Goal: Check status: Check status

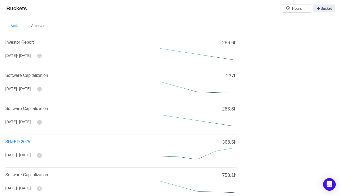
click at [20, 141] on span "SR&ED 2025" at bounding box center [17, 141] width 25 height 4
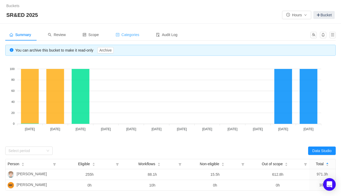
click at [131, 36] on span "Categories" at bounding box center [128, 35] width 24 height 4
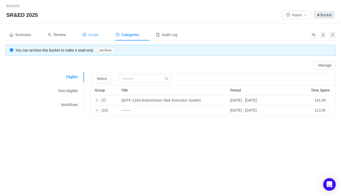
click at [93, 36] on span "Scope" at bounding box center [91, 35] width 16 height 4
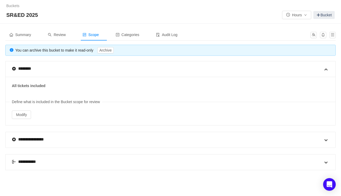
click at [42, 163] on div "**********" at bounding box center [167, 162] width 311 height 16
click at [34, 160] on div "**********" at bounding box center [27, 162] width 30 height 6
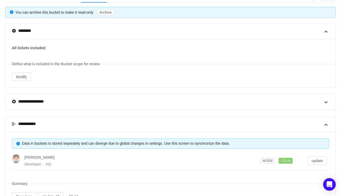
scroll to position [59, 0]
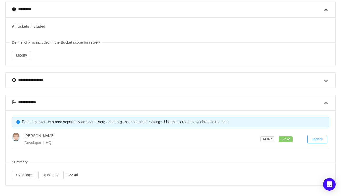
click at [318, 138] on button "update" at bounding box center [317, 139] width 20 height 8
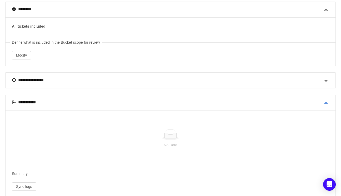
click at [326, 102] on span at bounding box center [326, 103] width 6 height 6
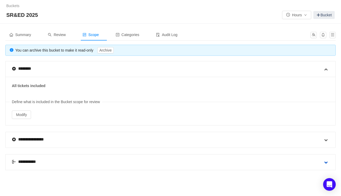
scroll to position [0, 0]
click at [62, 33] on span "Review" at bounding box center [57, 35] width 18 height 4
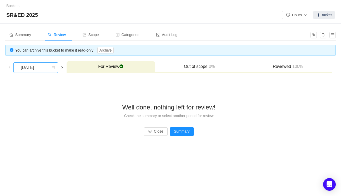
click at [39, 69] on div "July 2024" at bounding box center [28, 68] width 23 height 10
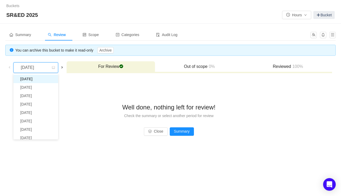
click at [38, 77] on li "July 2024" at bounding box center [35, 79] width 45 height 8
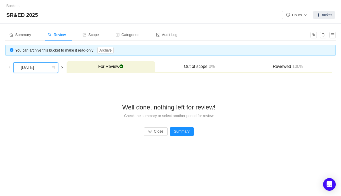
click at [62, 66] on span at bounding box center [62, 67] width 4 height 4
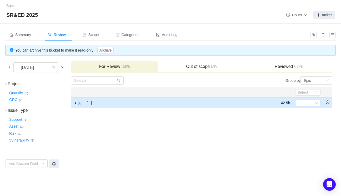
click at [98, 101] on td "[...]" at bounding box center [148, 103] width 129 height 11
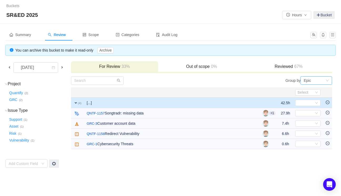
click at [320, 82] on div "Epic" at bounding box center [314, 81] width 22 height 8
click at [313, 90] on li "Project" at bounding box center [316, 91] width 32 height 8
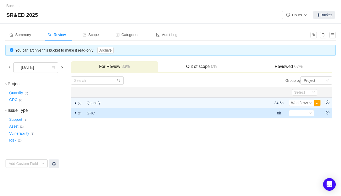
click at [90, 114] on td "GRC" at bounding box center [157, 113] width 147 height 10
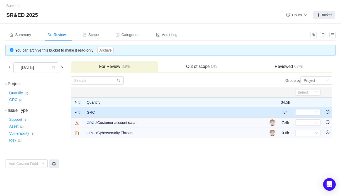
click at [63, 68] on span at bounding box center [62, 67] width 4 height 4
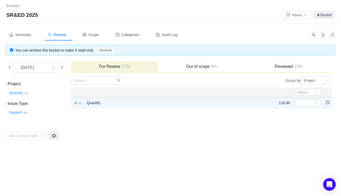
click at [64, 67] on span at bounding box center [62, 67] width 4 height 4
click at [64, 66] on span at bounding box center [62, 67] width 4 height 4
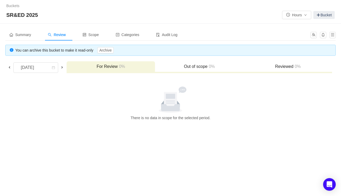
click at [64, 67] on span at bounding box center [62, 67] width 4 height 4
click at [63, 66] on span at bounding box center [62, 67] width 4 height 4
click at [63, 67] on span at bounding box center [62, 67] width 4 height 4
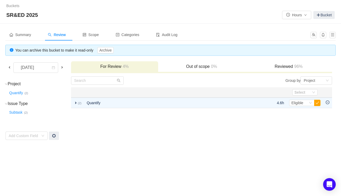
click at [62, 67] on span at bounding box center [62, 67] width 4 height 4
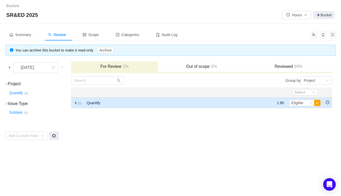
click at [77, 102] on span "expand" at bounding box center [76, 103] width 4 height 4
click at [9, 67] on span at bounding box center [9, 67] width 4 height 4
click at [74, 102] on span "expand" at bounding box center [76, 103] width 4 height 4
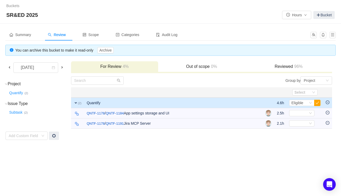
click at [11, 67] on span at bounding box center [9, 67] width 4 height 4
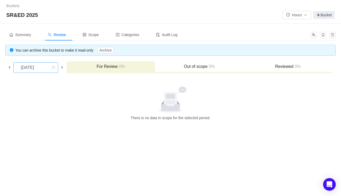
click at [22, 69] on div "April 2025" at bounding box center [28, 68] width 23 height 10
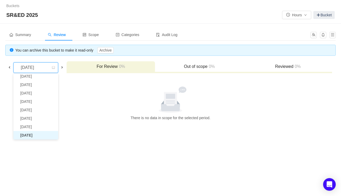
click at [23, 69] on div "April 2025" at bounding box center [28, 68] width 23 height 10
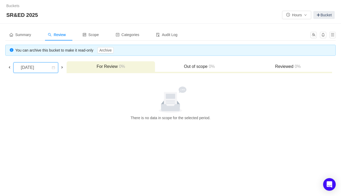
click at [8, 67] on span at bounding box center [9, 67] width 4 height 4
click at [9, 67] on span at bounding box center [9, 67] width 4 height 4
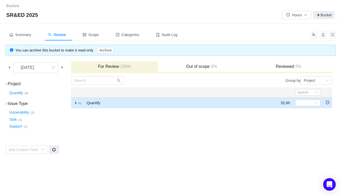
click at [75, 103] on span "expand" at bounding box center [76, 103] width 4 height 4
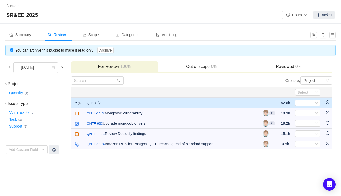
click at [10, 68] on span at bounding box center [9, 67] width 4 height 4
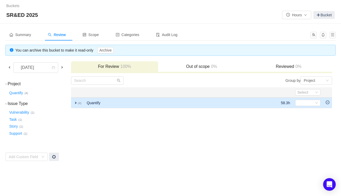
click at [97, 102] on td "Quantify" at bounding box center [160, 103] width 152 height 11
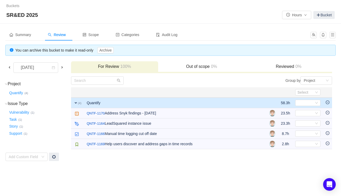
click at [9, 68] on span at bounding box center [9, 67] width 4 height 4
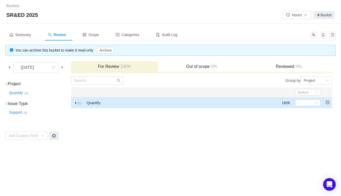
click at [77, 103] on span "expand" at bounding box center [76, 103] width 4 height 4
click at [10, 68] on span at bounding box center [9, 67] width 4 height 4
click at [77, 102] on span "expand" at bounding box center [76, 103] width 4 height 4
click at [10, 67] on span at bounding box center [9, 67] width 4 height 4
click at [78, 101] on span "expand" at bounding box center [76, 103] width 4 height 4
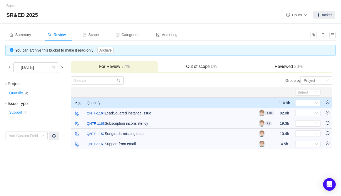
click at [10, 65] on span at bounding box center [9, 67] width 4 height 4
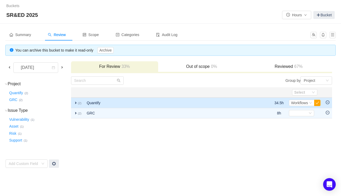
click at [77, 102] on span "expand" at bounding box center [76, 103] width 4 height 4
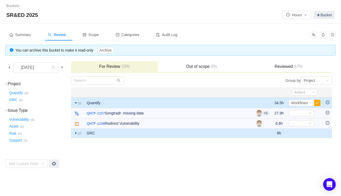
click at [75, 133] on span "expand" at bounding box center [76, 133] width 4 height 4
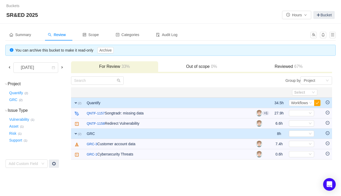
click at [10, 66] on span at bounding box center [9, 67] width 4 height 4
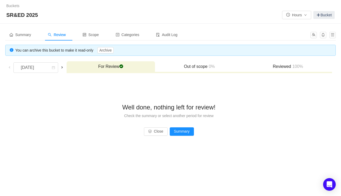
click at [279, 64] on h3 "Reviewed 100%" at bounding box center [287, 66] width 83 height 5
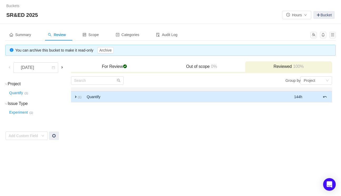
click at [101, 98] on td "Quantify" at bounding box center [165, 96] width 162 height 11
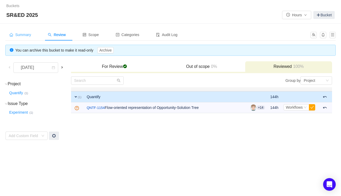
click at [23, 35] on span "Summary" at bounding box center [20, 35] width 22 height 4
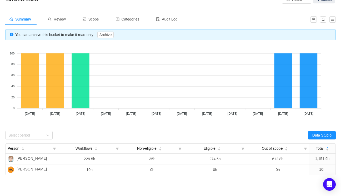
scroll to position [42, 0]
